Goal: Check status: Check status

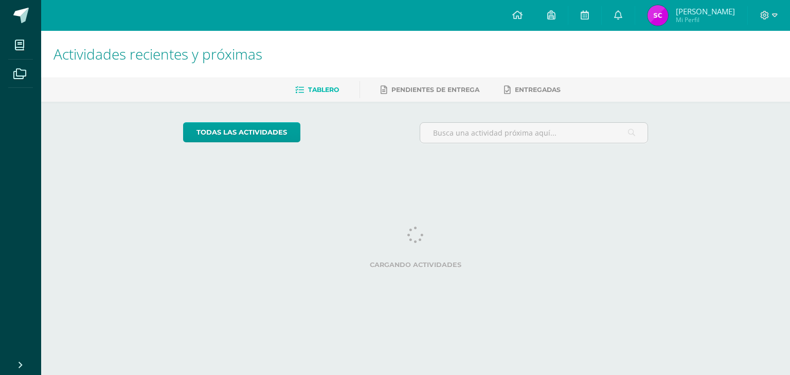
click at [668, 19] on img at bounding box center [657, 15] width 21 height 21
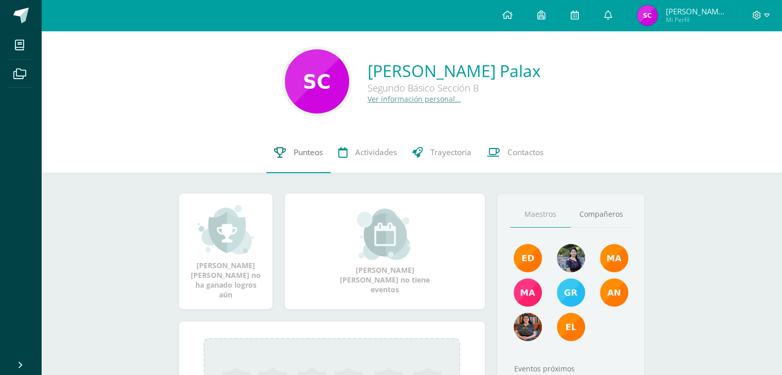
click at [315, 161] on link "Punteos" at bounding box center [298, 152] width 64 height 41
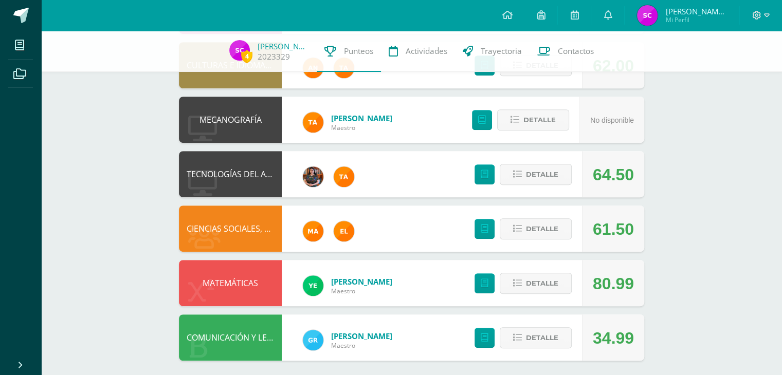
scroll to position [508, 0]
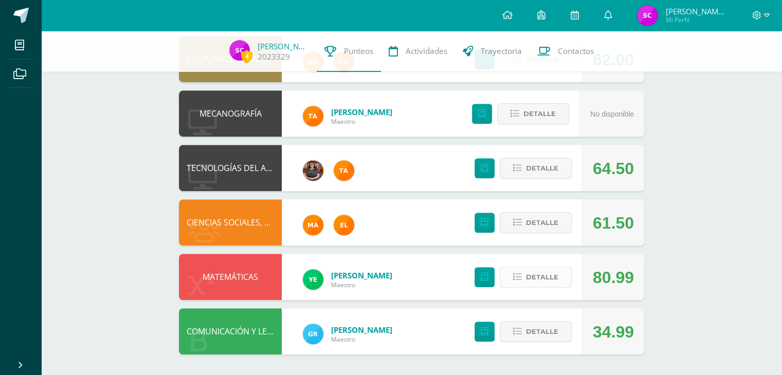
click at [540, 277] on span "Detalle" at bounding box center [542, 277] width 32 height 19
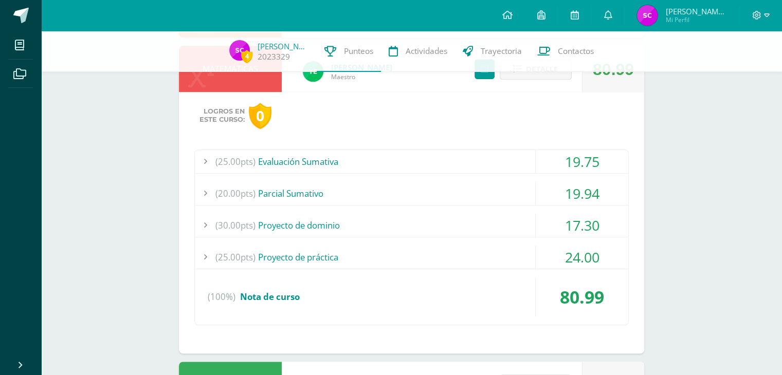
scroll to position [717, 0]
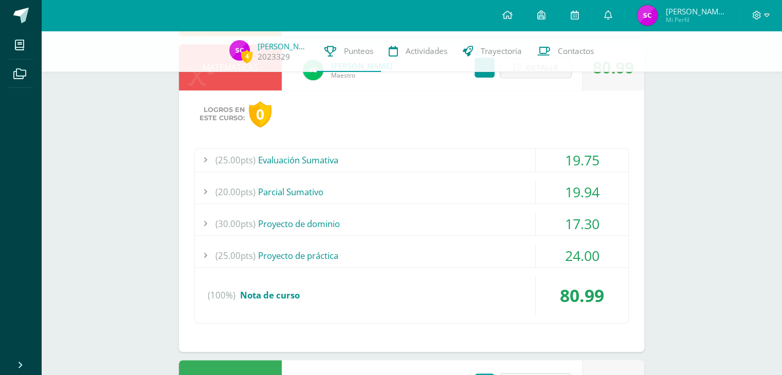
click at [572, 160] on div "19.75" at bounding box center [582, 160] width 93 height 23
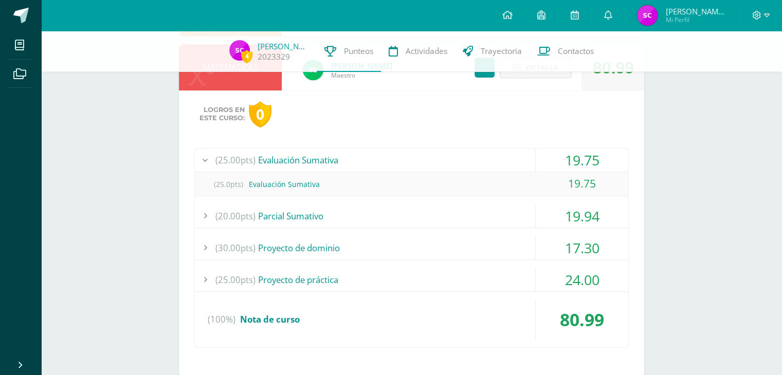
click at [572, 160] on div "19.75" at bounding box center [582, 160] width 93 height 23
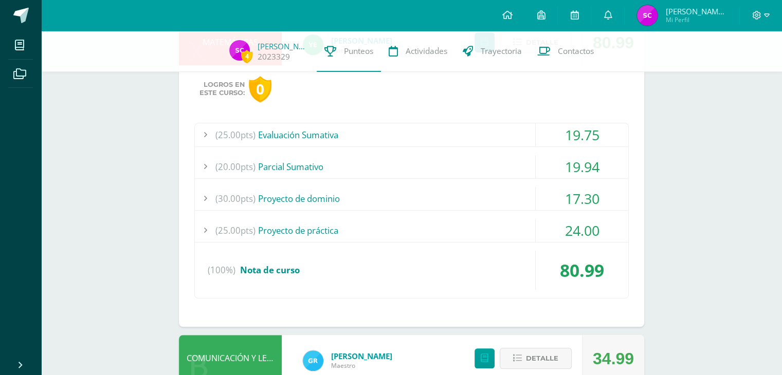
scroll to position [769, 0]
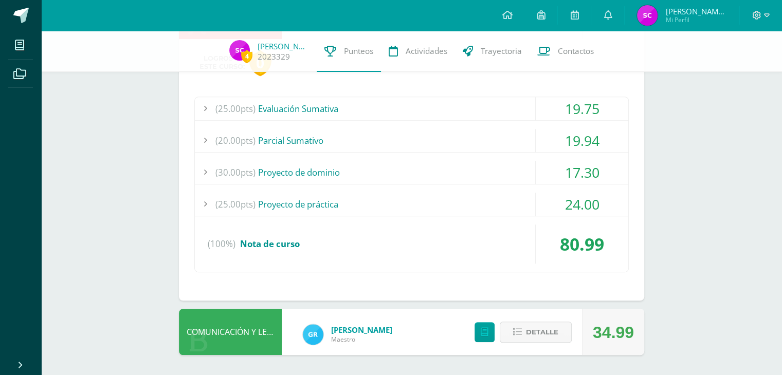
click at [567, 196] on div "24.00" at bounding box center [582, 204] width 93 height 23
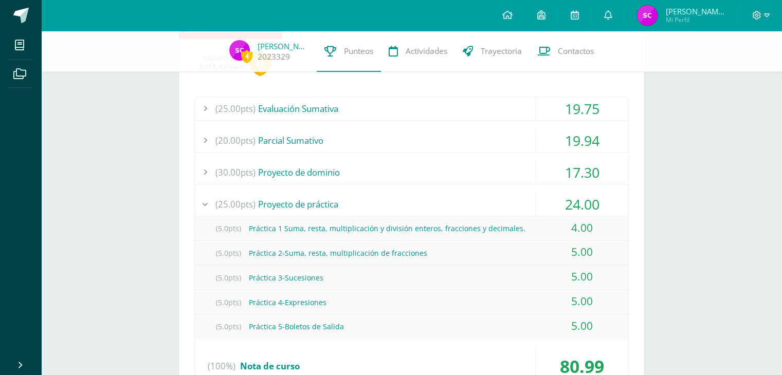
click at [567, 196] on div "24.00" at bounding box center [582, 204] width 93 height 23
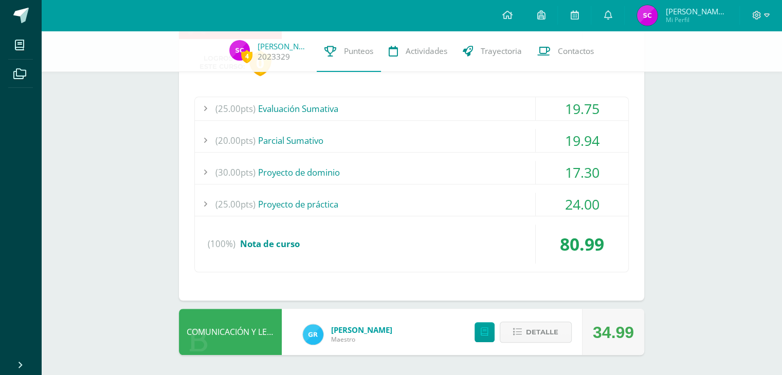
click at [577, 173] on div "17.30" at bounding box center [582, 172] width 93 height 23
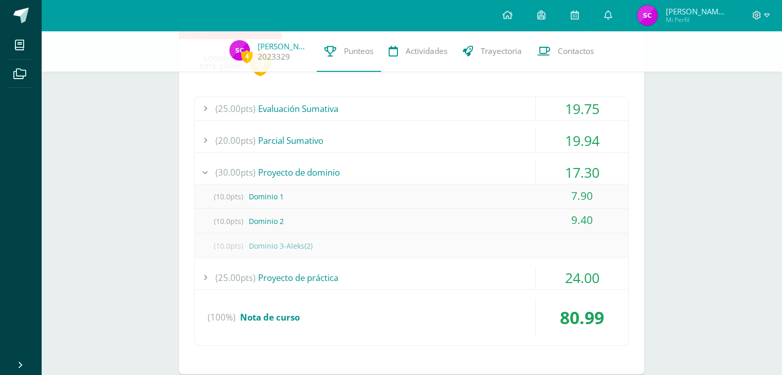
click at [577, 173] on div "17.30" at bounding box center [582, 172] width 93 height 23
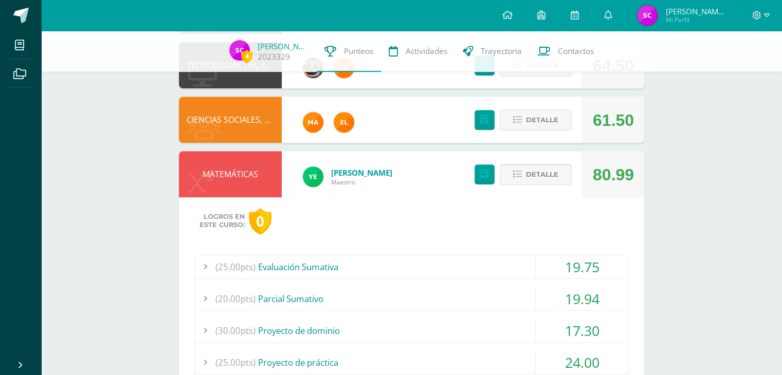
click at [545, 173] on span "Detalle" at bounding box center [542, 174] width 32 height 19
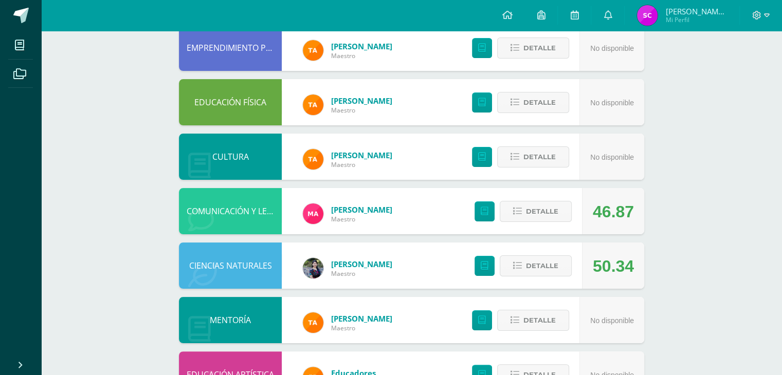
scroll to position [0, 0]
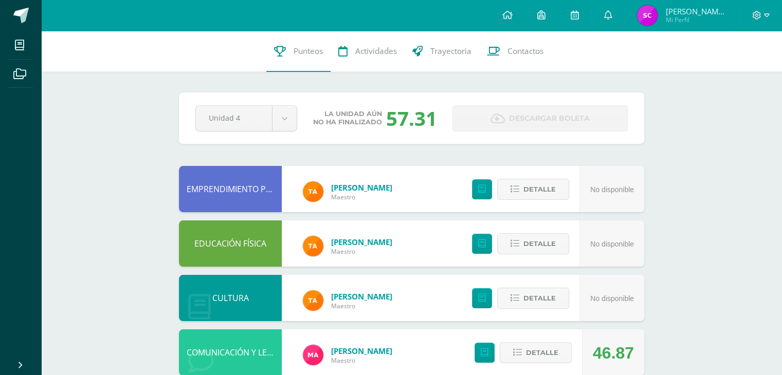
click at [759, 21] on div at bounding box center [761, 15] width 42 height 31
click at [758, 11] on icon at bounding box center [757, 15] width 9 height 9
click at [709, 70] on link "Cerrar sesión" at bounding box center [727, 69] width 81 height 15
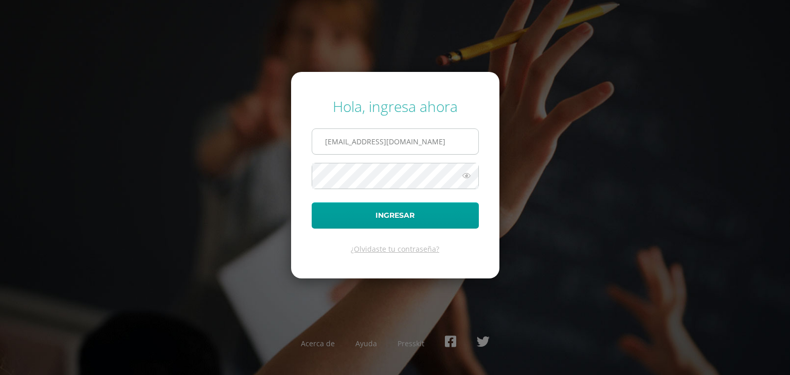
click at [441, 140] on input "soniacosigua2023@maiagt.org" at bounding box center [395, 141] width 166 height 25
type input "lauraiboy2023@maiagt.org"
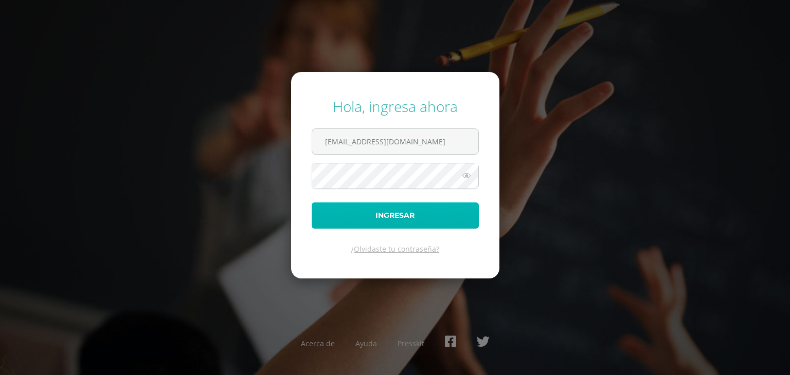
click at [411, 222] on button "Ingresar" at bounding box center [395, 216] width 167 height 26
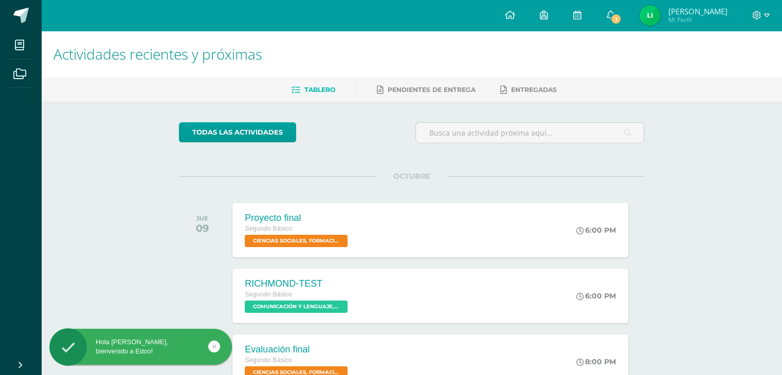
click at [708, 8] on span "[PERSON_NAME]" at bounding box center [697, 11] width 59 height 10
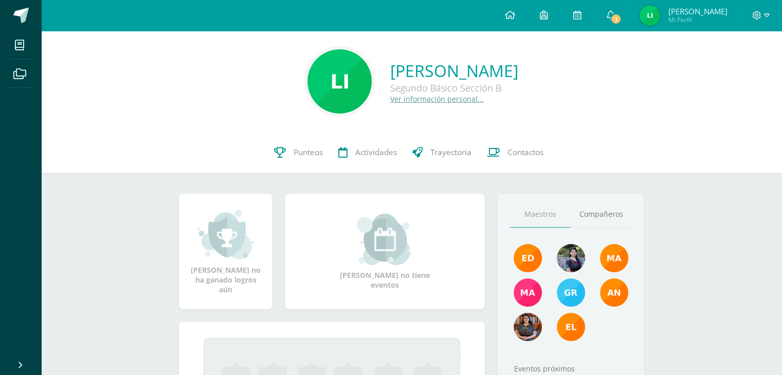
click at [299, 177] on div "Laura Marina no ha ganado logros aún Laura Marina no tiene eventos Aquí aparece…" at bounding box center [411, 377] width 506 height 408
click at [299, 170] on link "Punteos" at bounding box center [298, 152] width 64 height 41
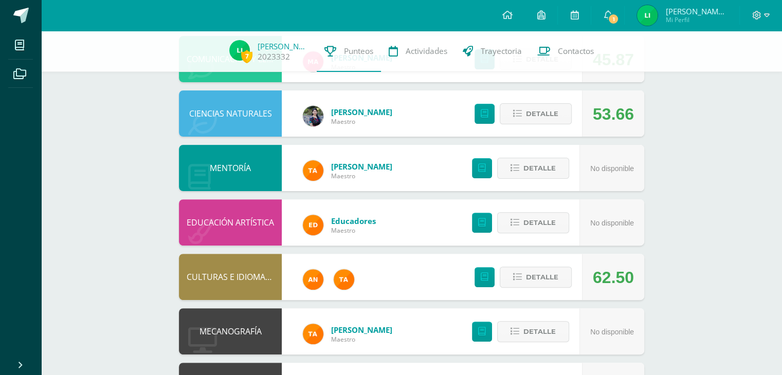
scroll to position [508, 0]
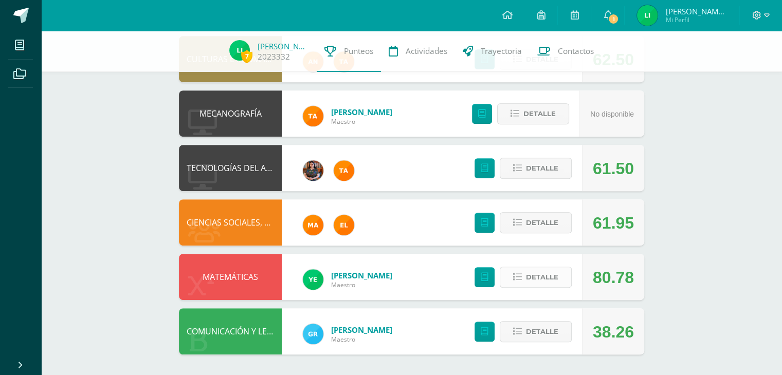
click at [564, 279] on button "Detalle" at bounding box center [536, 277] width 72 height 21
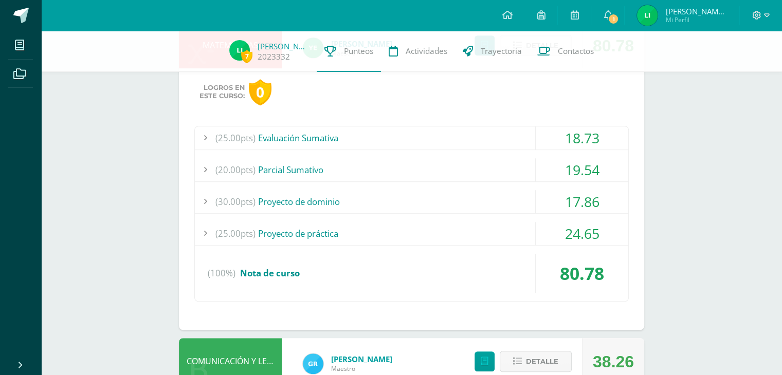
scroll to position [740, 0]
click at [581, 143] on div "18.73" at bounding box center [582, 137] width 93 height 23
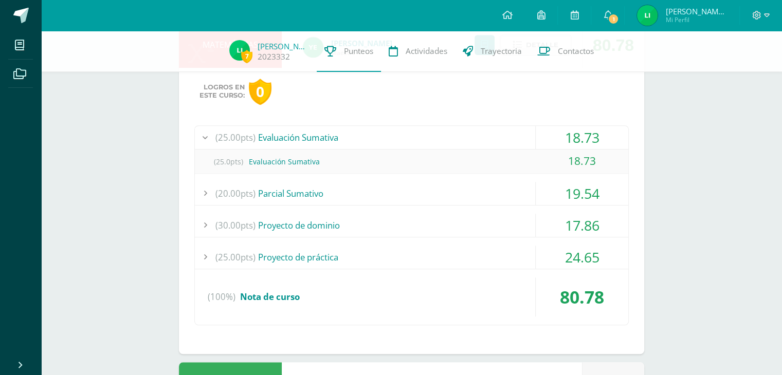
click at [581, 143] on div "18.73" at bounding box center [582, 137] width 93 height 23
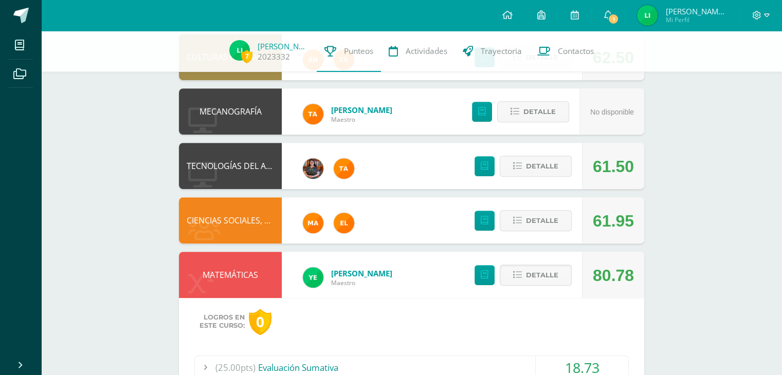
scroll to position [508, 0]
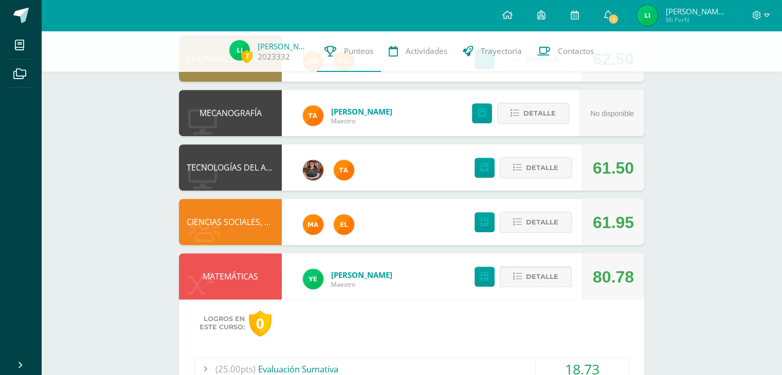
click at [526, 269] on button "Detalle" at bounding box center [536, 276] width 72 height 21
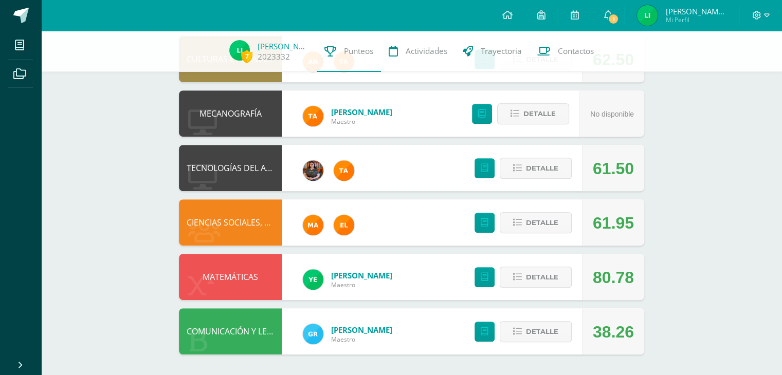
click at [751, 19] on div at bounding box center [761, 15] width 42 height 31
click at [757, 15] on icon at bounding box center [757, 15] width 9 height 9
click at [724, 71] on span "Cerrar sesión" at bounding box center [733, 70] width 46 height 10
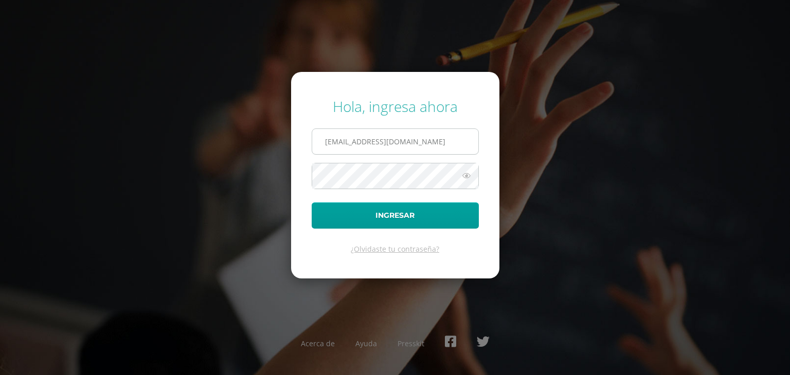
click at [432, 149] on input "lauraiboy2023@maiagt.org" at bounding box center [395, 141] width 166 height 25
type input "soniacosigua2023@maiagt.org"
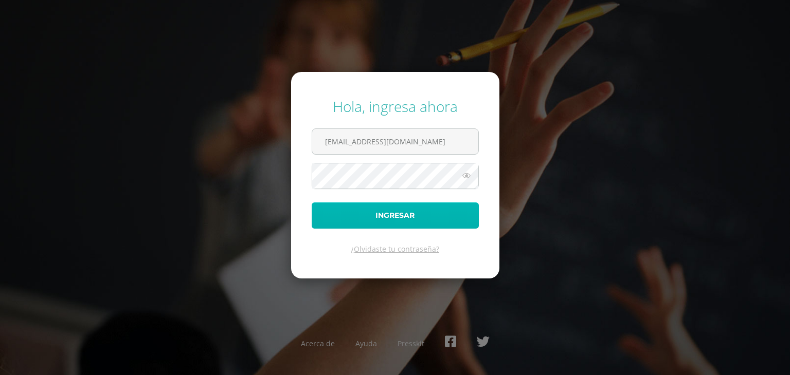
click at [418, 223] on button "Ingresar" at bounding box center [395, 216] width 167 height 26
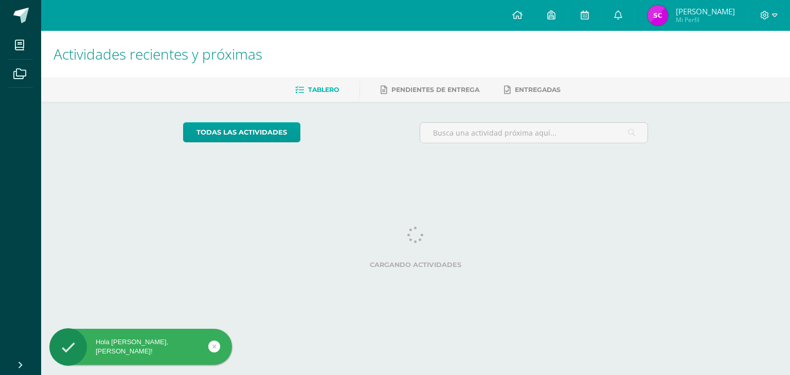
click at [662, 21] on img at bounding box center [657, 15] width 21 height 21
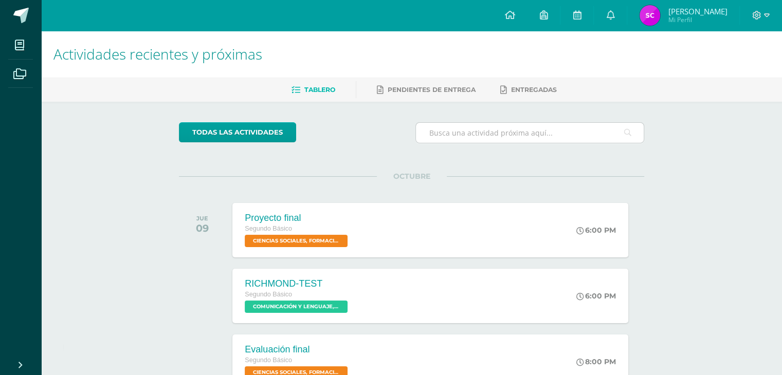
scroll to position [138, 0]
